Goal: Information Seeking & Learning: Understand process/instructions

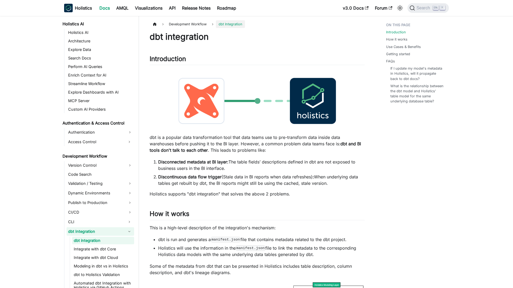
scroll to position [282, 0]
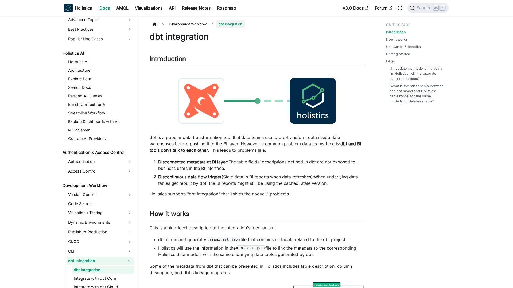
scroll to position [282, 0]
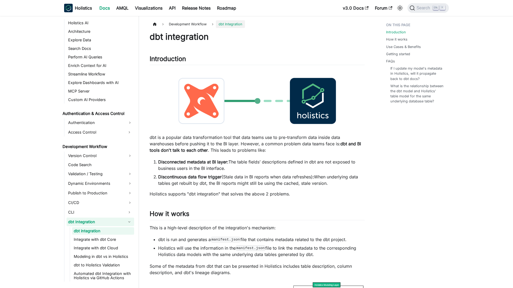
scroll to position [282, 0]
